Goal: Task Accomplishment & Management: Manage account settings

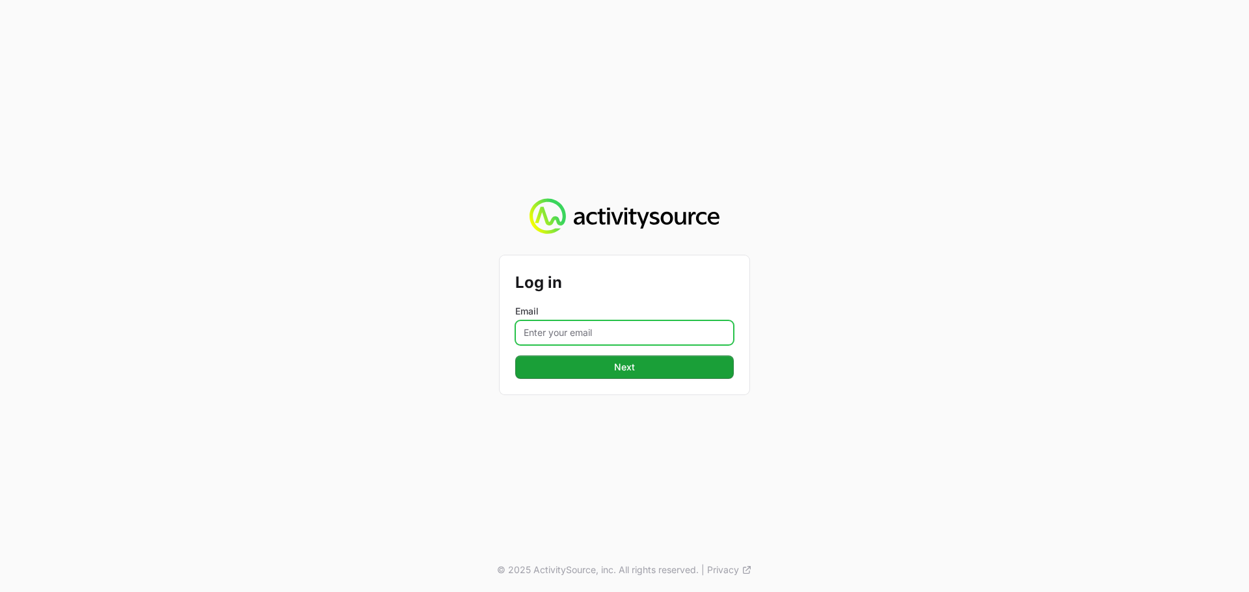
click at [579, 336] on input "Email" at bounding box center [624, 333] width 218 height 25
type input "[PERSON_NAME][EMAIL_ADDRESS][DOMAIN_NAME]"
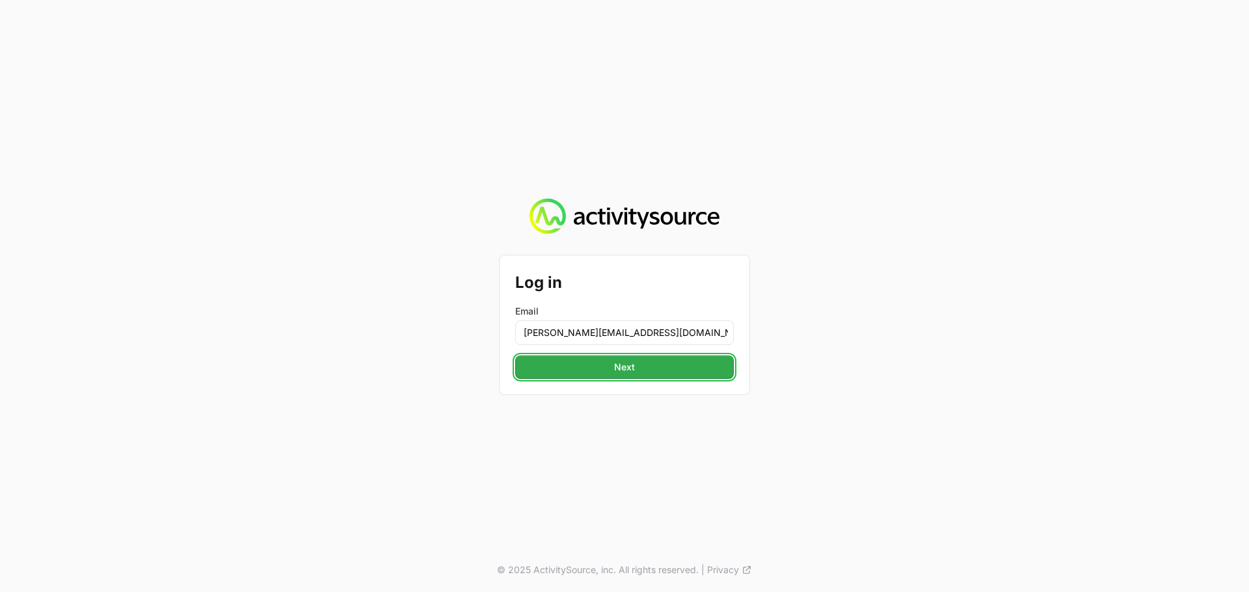
click at [626, 370] on span "Next" at bounding box center [624, 368] width 203 height 16
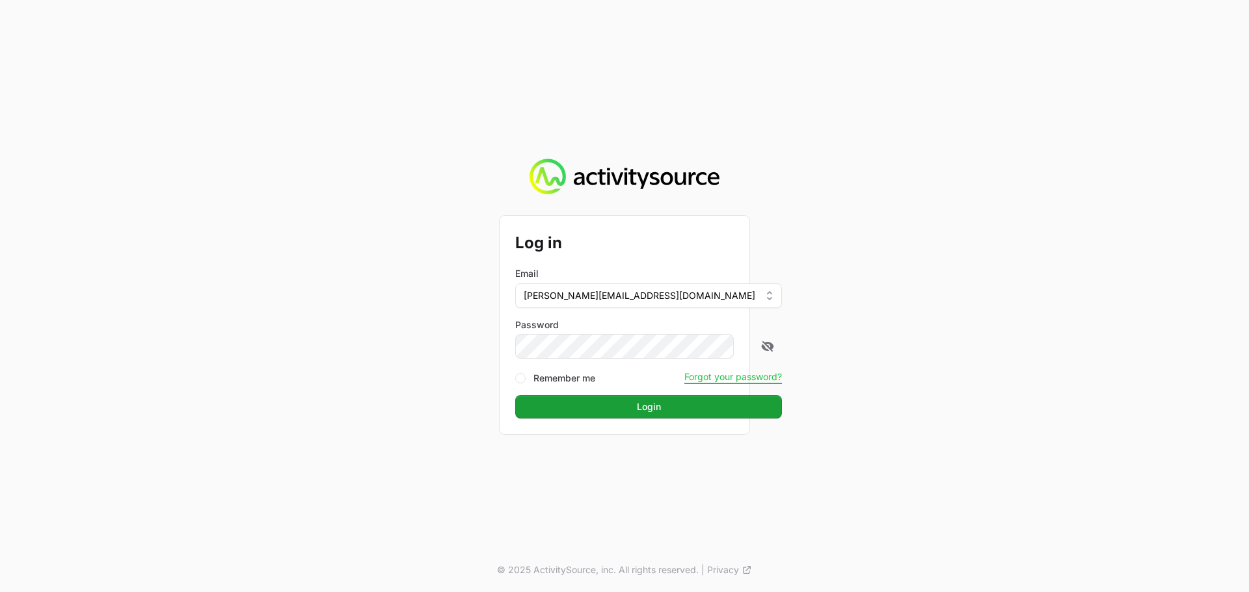
click at [603, 334] on div "Password" at bounding box center [648, 339] width 267 height 40
click at [610, 401] on span "Login" at bounding box center [648, 407] width 251 height 16
